Goal: Task Accomplishment & Management: Manage account settings

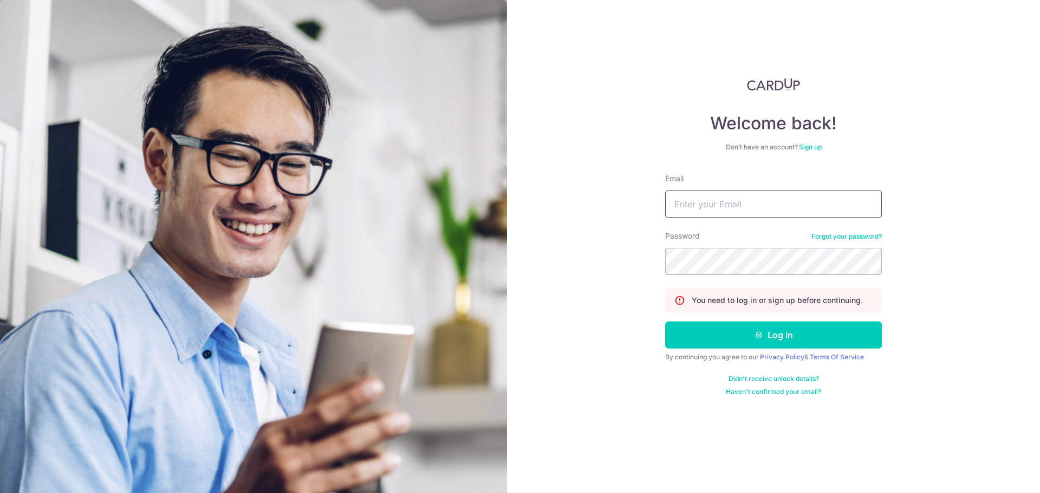
click at [750, 201] on input "Email" at bounding box center [773, 204] width 217 height 27
type input "martinyklee@gmail.com"
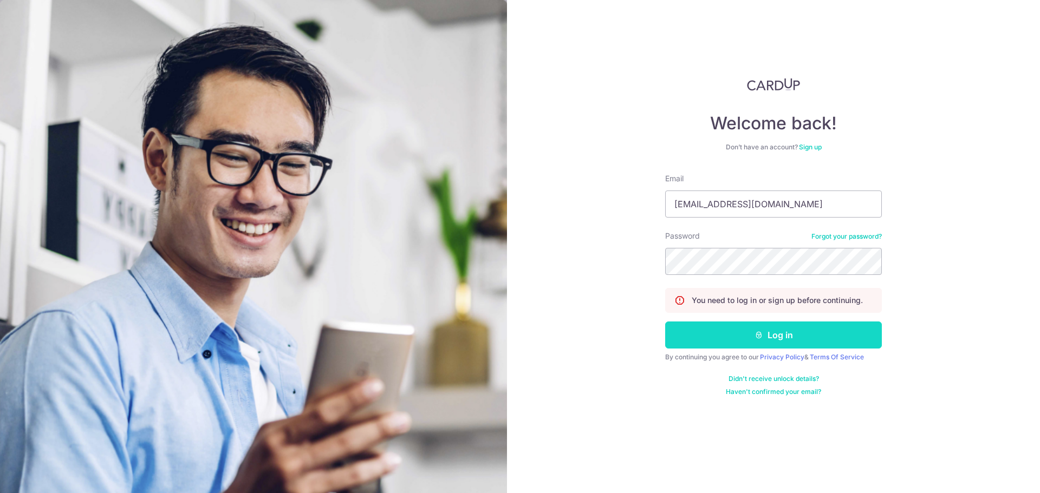
click at [763, 335] on button "Log in" at bounding box center [773, 335] width 217 height 27
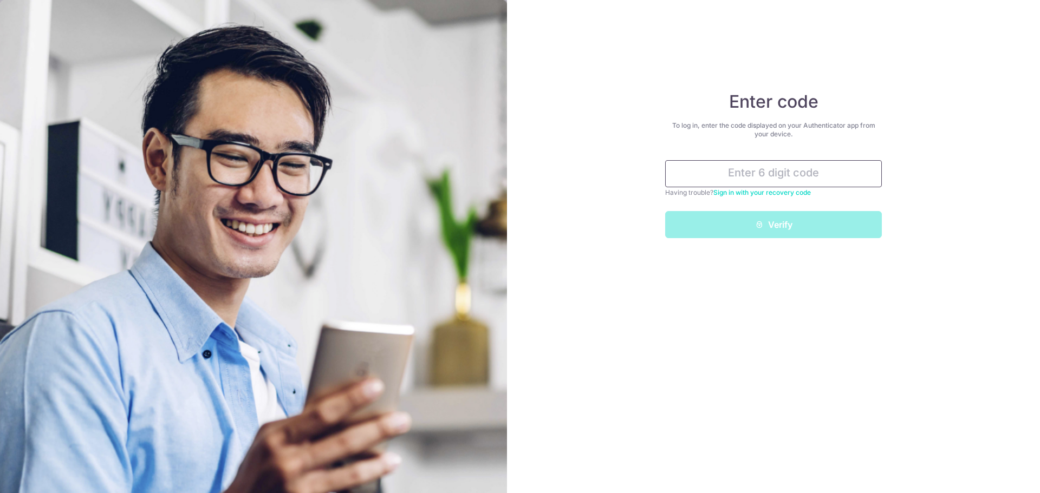
click at [713, 167] on input "text" at bounding box center [773, 173] width 217 height 27
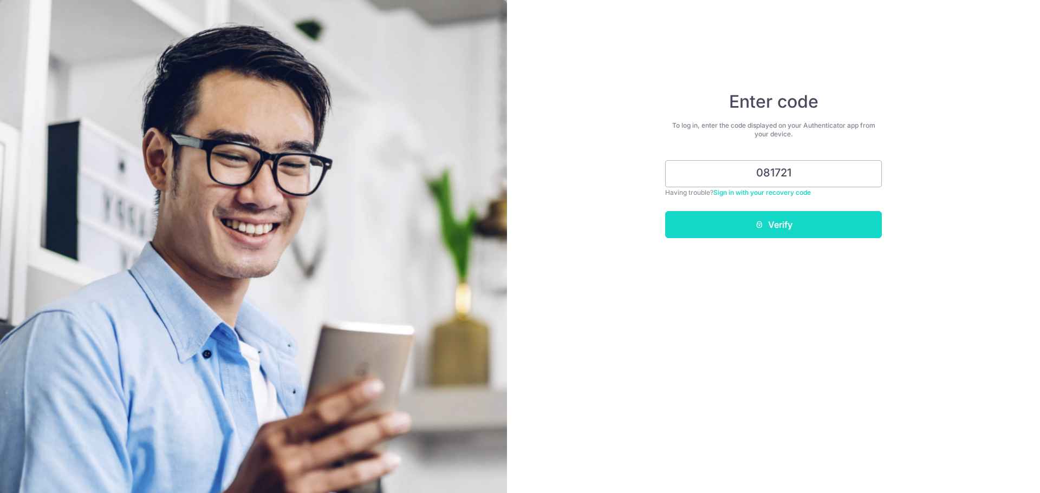
type input "081721"
click at [737, 236] on button "Verify" at bounding box center [773, 224] width 217 height 27
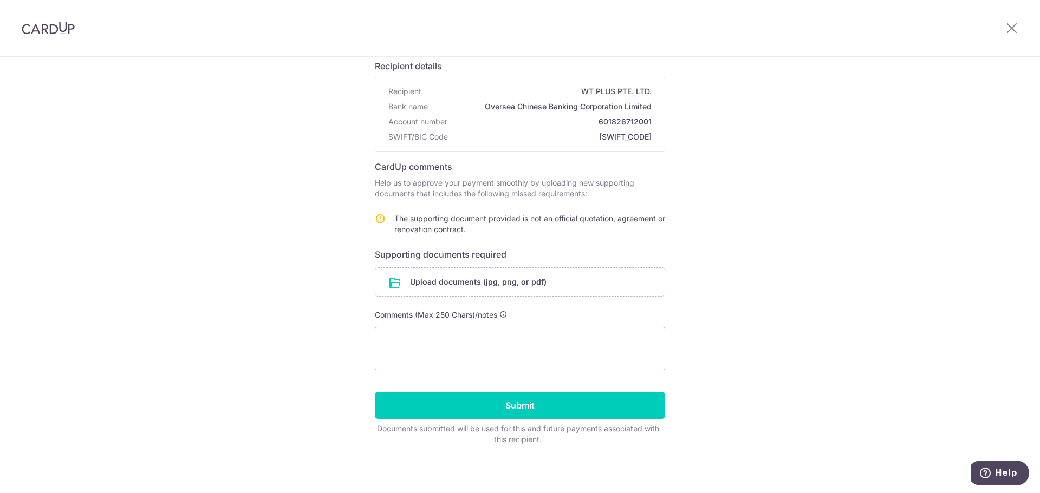
scroll to position [80, 0]
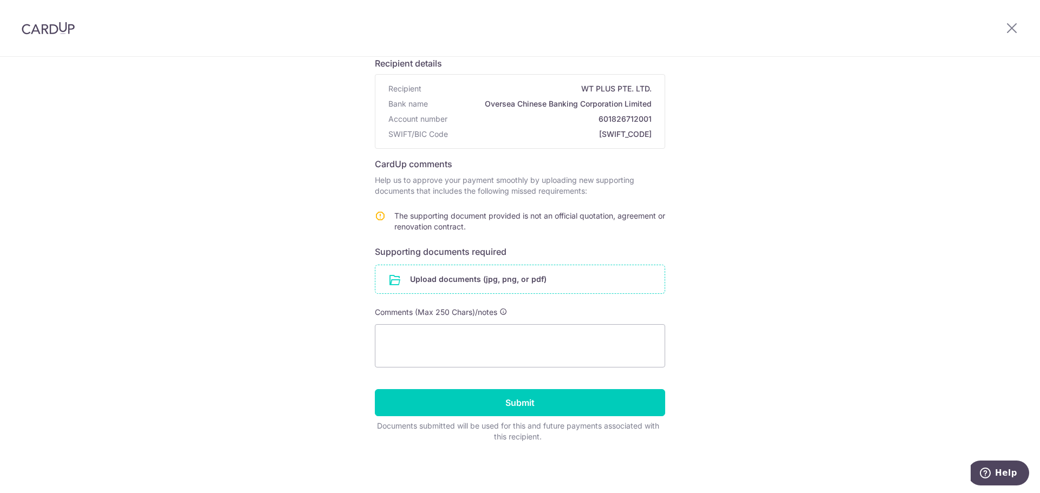
click at [527, 276] on input "file" at bounding box center [519, 279] width 289 height 28
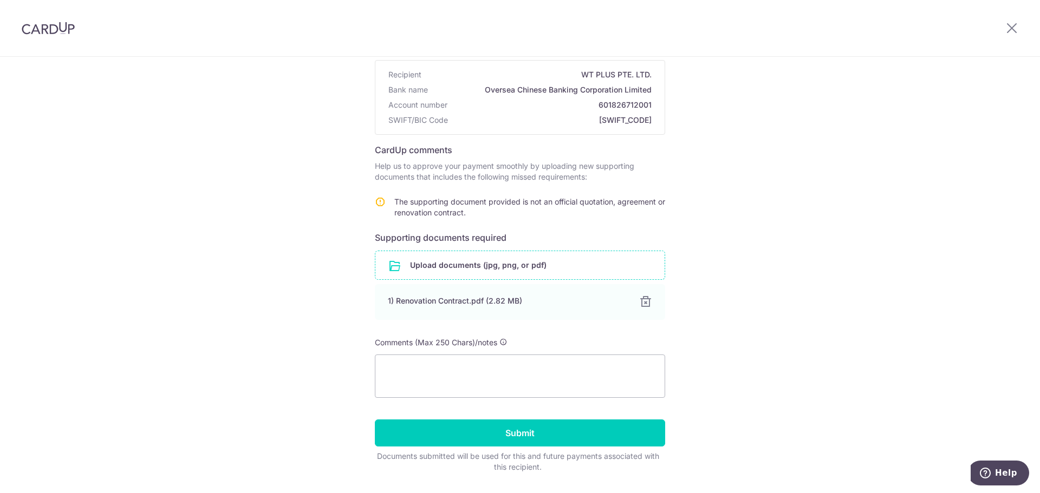
scroll to position [125, 0]
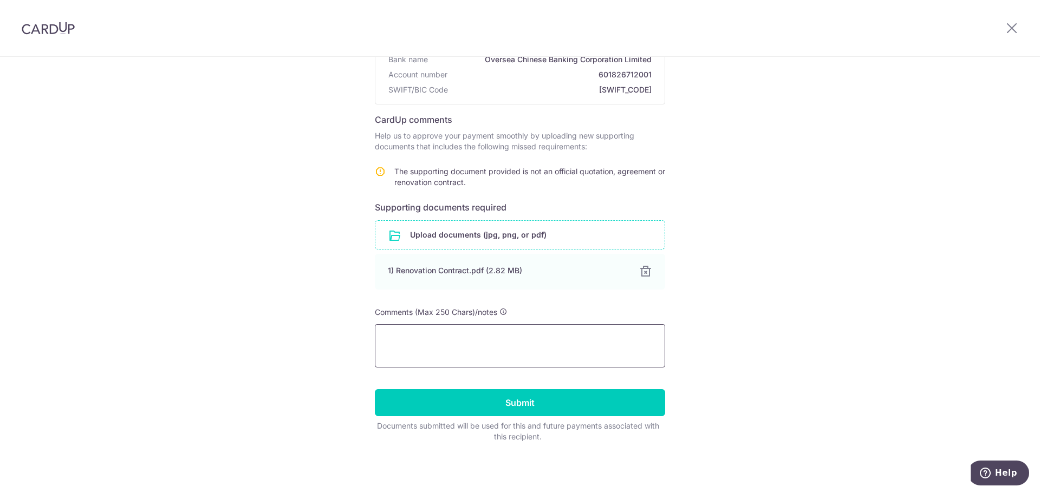
click at [500, 334] on textarea at bounding box center [520, 345] width 290 height 43
click at [508, 407] on input "Submit" at bounding box center [520, 403] width 290 height 27
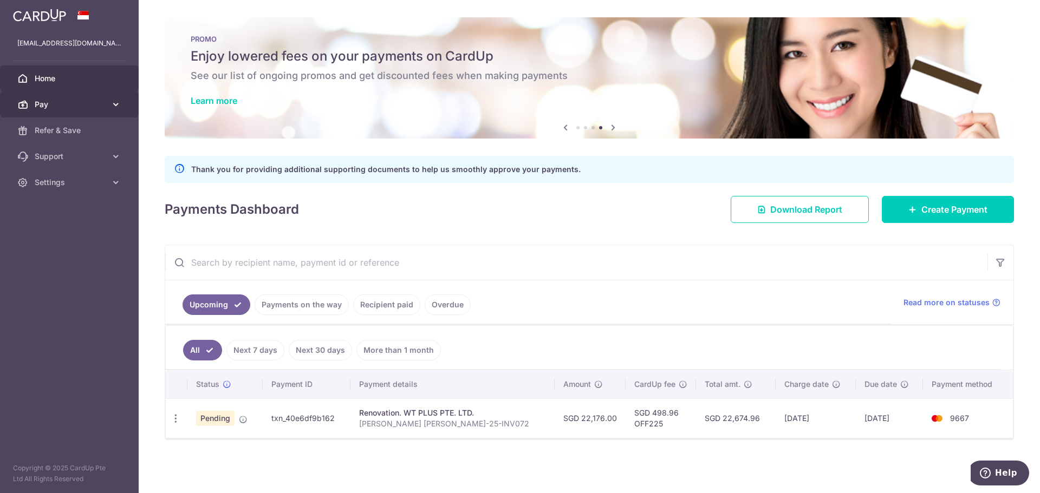
click at [71, 101] on span "Pay" at bounding box center [70, 104] width 71 height 11
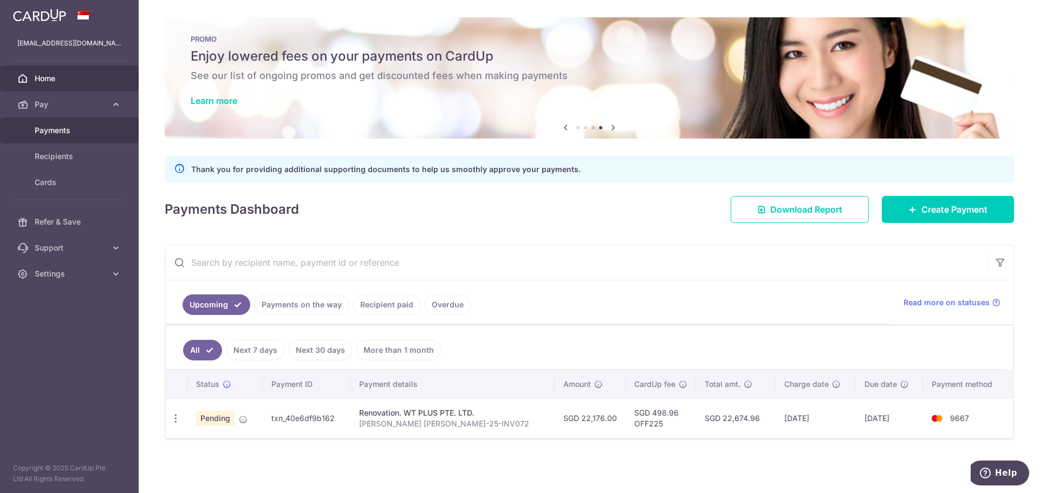
click at [66, 131] on span "Payments" at bounding box center [70, 130] width 71 height 11
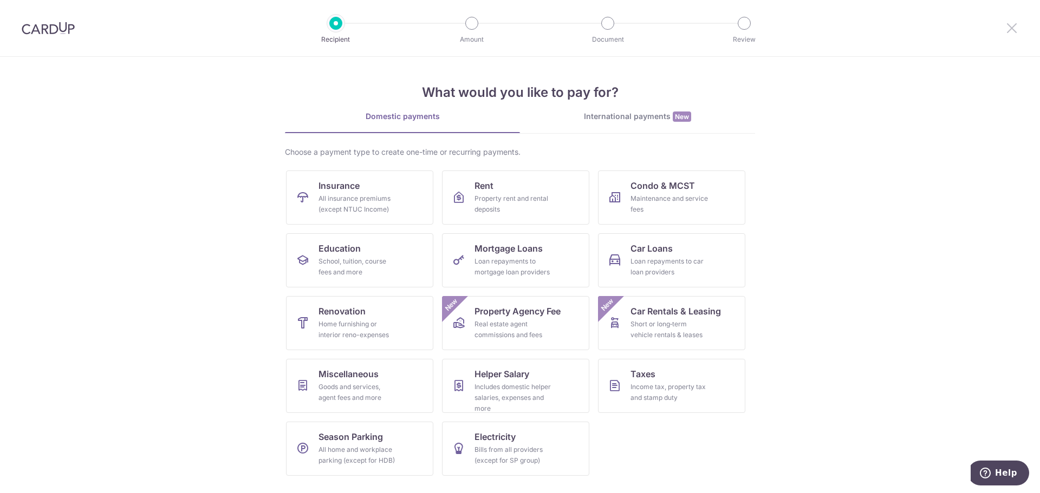
click at [1005, 24] on icon at bounding box center [1011, 28] width 13 height 14
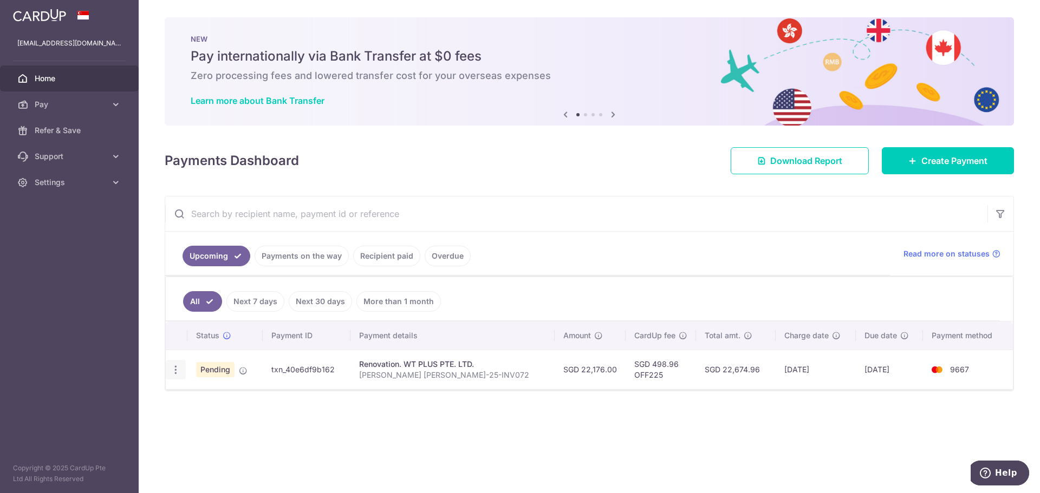
click at [170, 369] on icon "button" at bounding box center [175, 369] width 11 height 11
click at [557, 238] on ul "Upcoming Payments on the way Recipient paid Overdue" at bounding box center [527, 254] width 725 height 44
click at [115, 107] on icon at bounding box center [115, 104] width 11 height 11
click at [586, 187] on div "× Pause Schedule Pause all future payments in this series Pause just this one p…" at bounding box center [589, 246] width 901 height 493
click at [173, 368] on icon "button" at bounding box center [175, 369] width 11 height 11
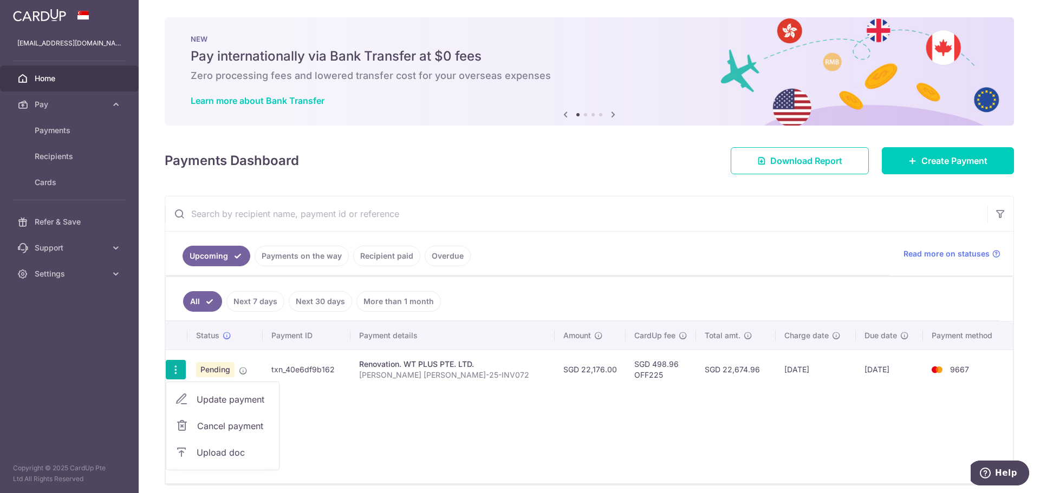
click at [546, 274] on ul "Upcoming Payments on the way Recipient paid Overdue" at bounding box center [527, 254] width 725 height 44
click at [288, 264] on link "Payments on the way" at bounding box center [301, 256] width 94 height 21
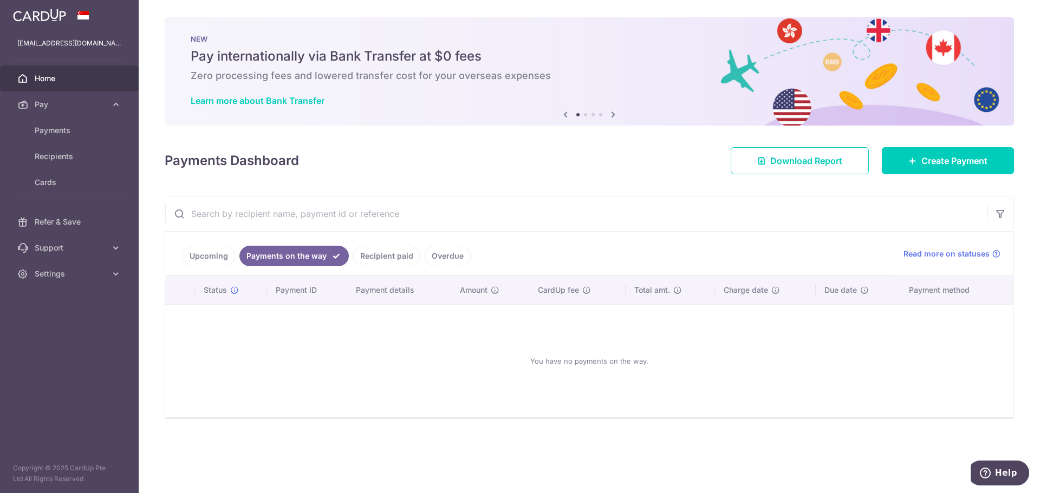
click at [221, 255] on link "Upcoming" at bounding box center [208, 256] width 53 height 21
